Goal: Use online tool/utility: Utilize a website feature to perform a specific function

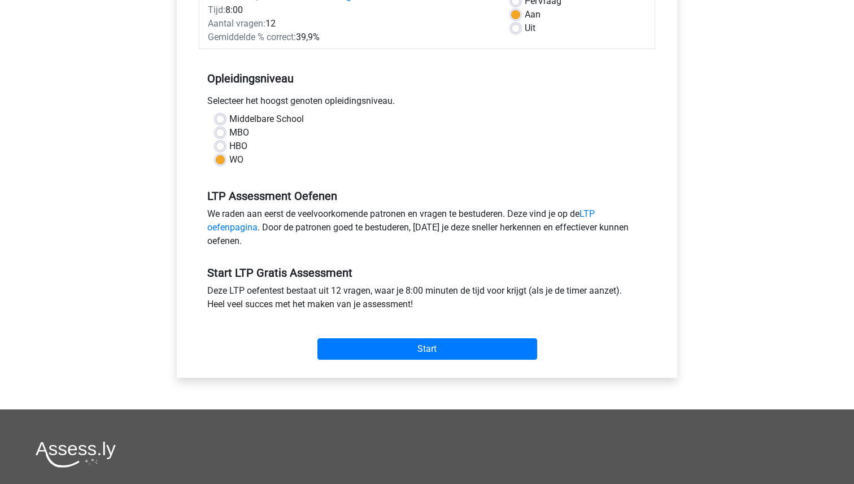
scroll to position [262, 0]
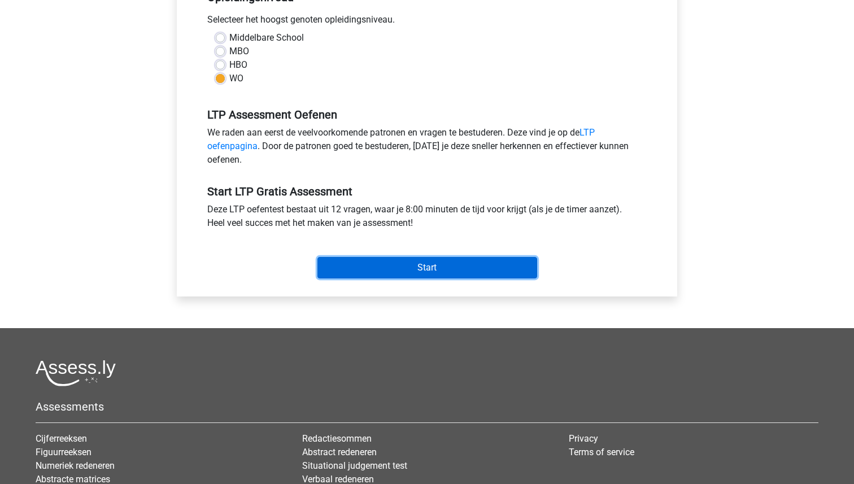
click at [376, 269] on input "Start" at bounding box center [428, 267] width 220 height 21
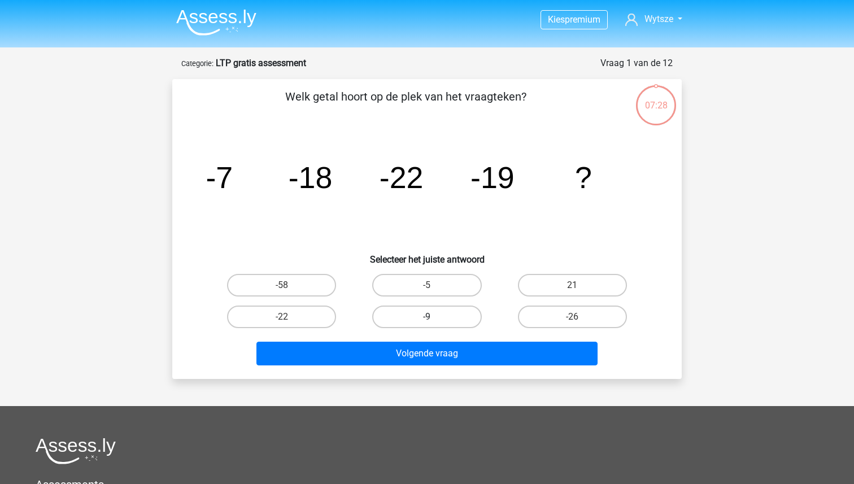
click at [448, 318] on label "-9" at bounding box center [426, 317] width 109 height 23
click at [435, 318] on input "-9" at bounding box center [430, 320] width 7 height 7
radio input "true"
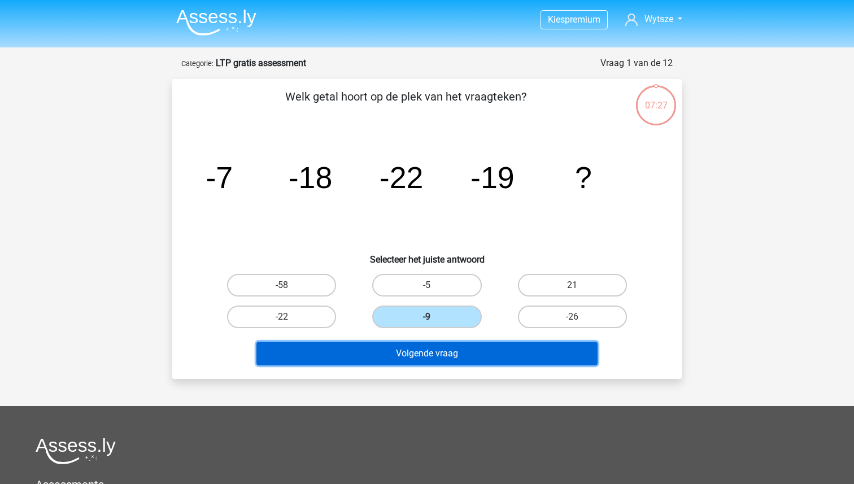
click at [431, 358] on button "Volgende vraag" at bounding box center [428, 354] width 342 height 24
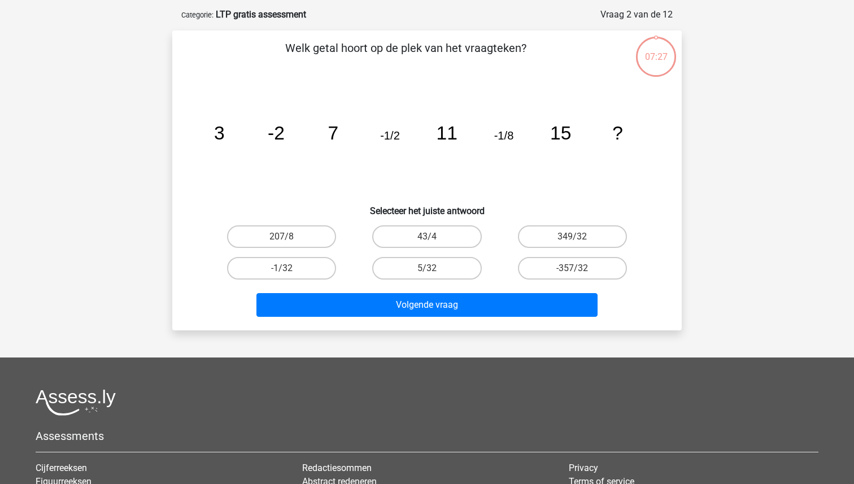
scroll to position [57, 0]
